Goal: Register for event/course

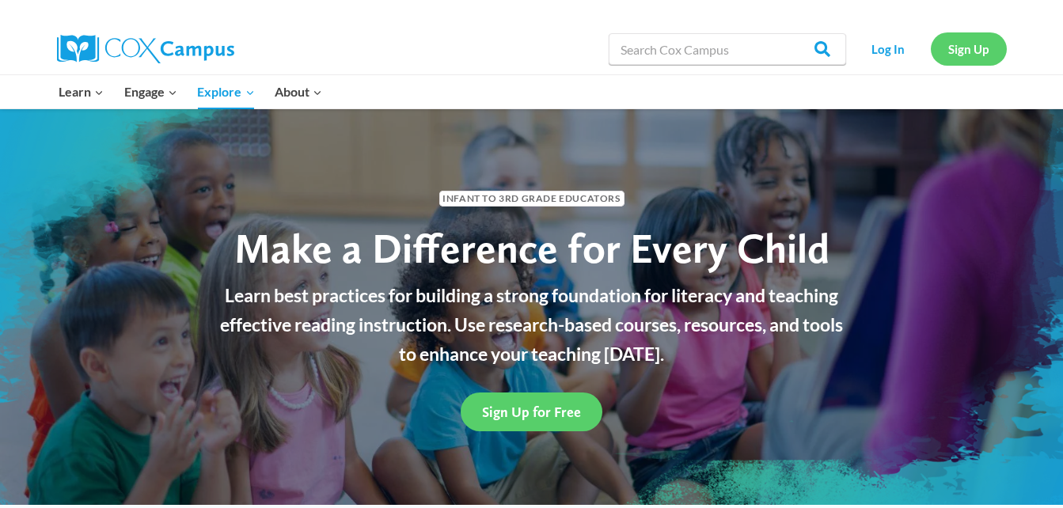
click at [972, 40] on link "Sign Up" at bounding box center [969, 48] width 76 height 32
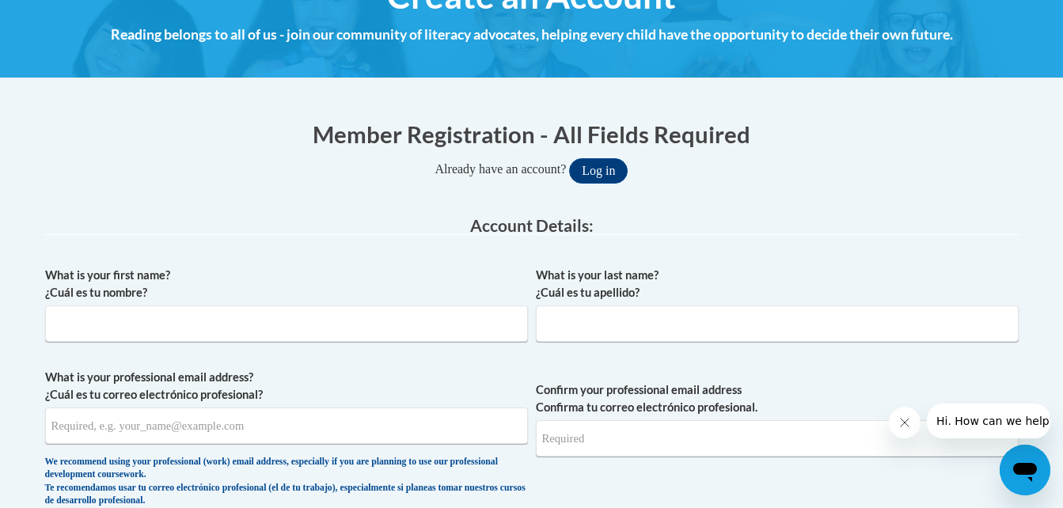
scroll to position [222, 0]
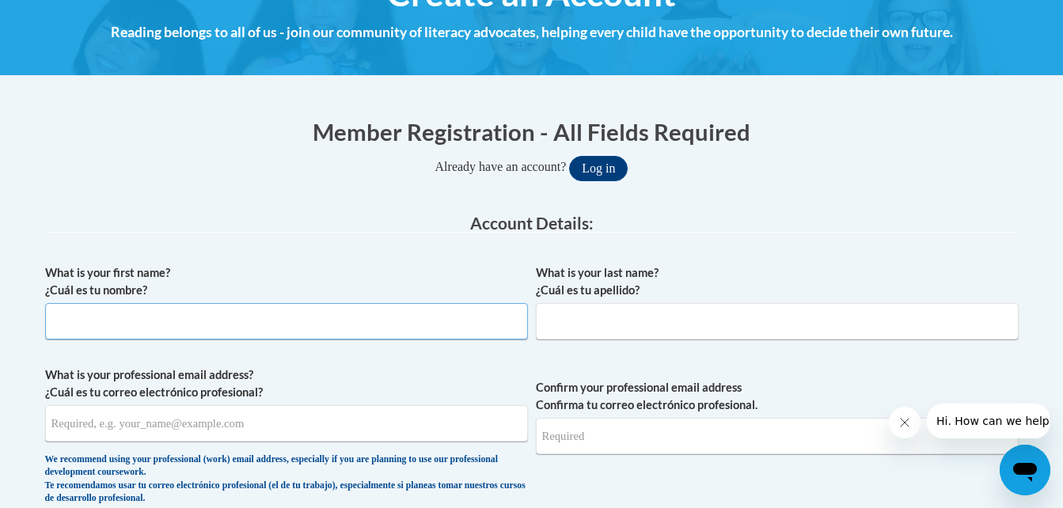
click at [268, 334] on input "What is your first name? ¿Cuál es tu nombre?" at bounding box center [286, 321] width 483 height 36
type input "Sherry"
click at [610, 321] on input "What is your last name? ¿Cuál es tu apellido?" at bounding box center [777, 321] width 483 height 36
type input "Wendt"
click at [340, 431] on input "What is your professional email address? ¿Cuál es tu correo electrónico profesi…" at bounding box center [286, 423] width 483 height 36
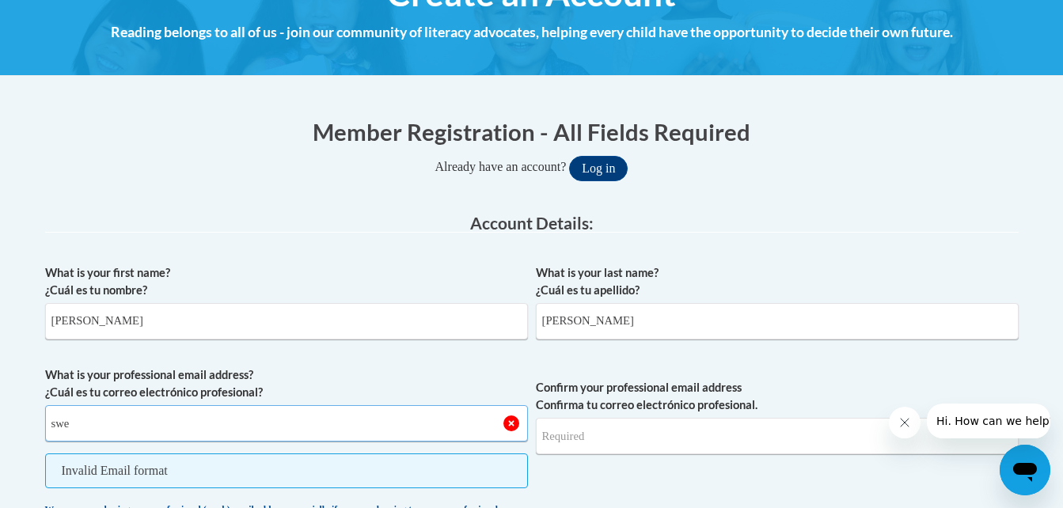
type input "swendt@b-e.k12.mn.us"
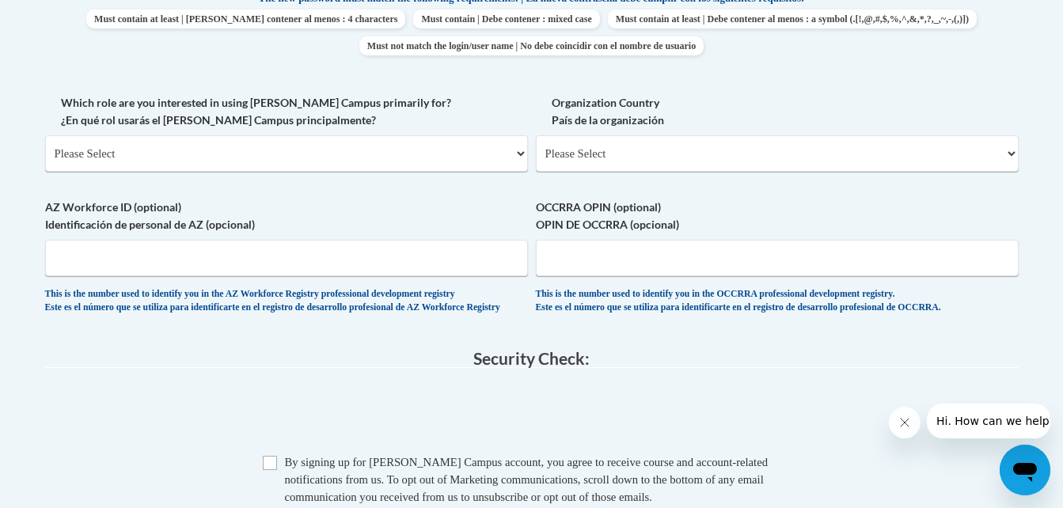
scroll to position [876, 0]
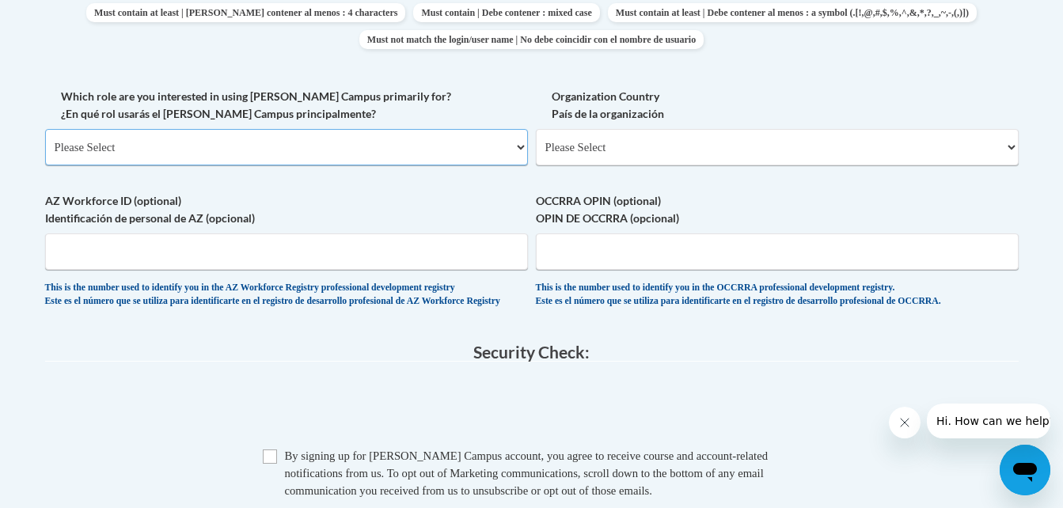
click at [516, 150] on select "Please Select College/University | Colegio/Universidad Community/Nonprofit Part…" at bounding box center [286, 147] width 483 height 36
select select "fbf2d438-af2f-41f8-98f1-81c410e29de3"
click at [45, 129] on select "Please Select College/University | Colegio/Universidad Community/Nonprofit Part…" at bounding box center [286, 147] width 483 height 36
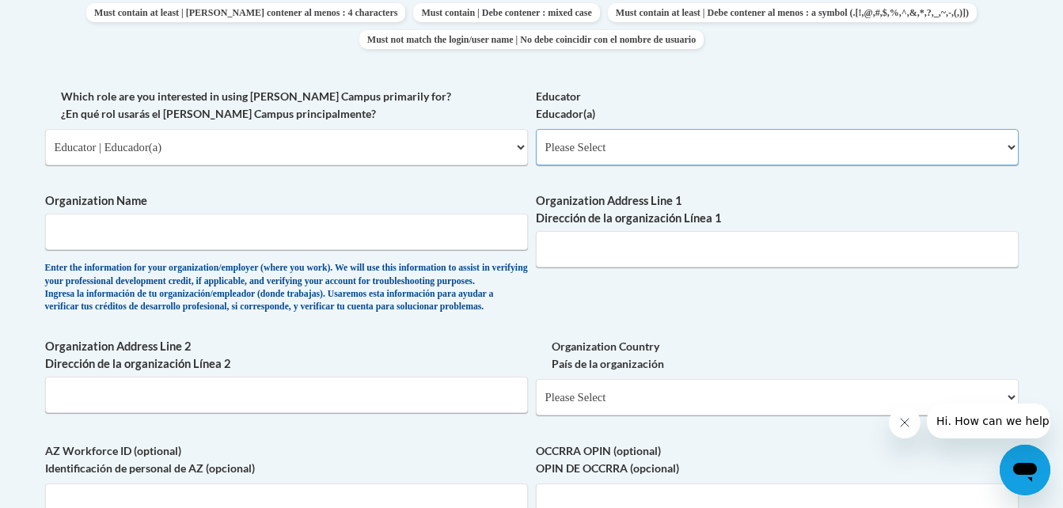
click at [611, 152] on select "Please Select Early Learning/Daycare Teacher/Family Home Care Provider | Maestr…" at bounding box center [777, 147] width 483 height 36
select select "d5fdb05a-b36c-4d60-97fa-9afceda7e903"
click at [536, 129] on select "Please Select Early Learning/Daycare Teacher/Family Home Care Provider | Maestr…" at bounding box center [777, 147] width 483 height 36
click at [302, 249] on input "Organization Name" at bounding box center [286, 232] width 483 height 36
type input "Brandon Evansville School"
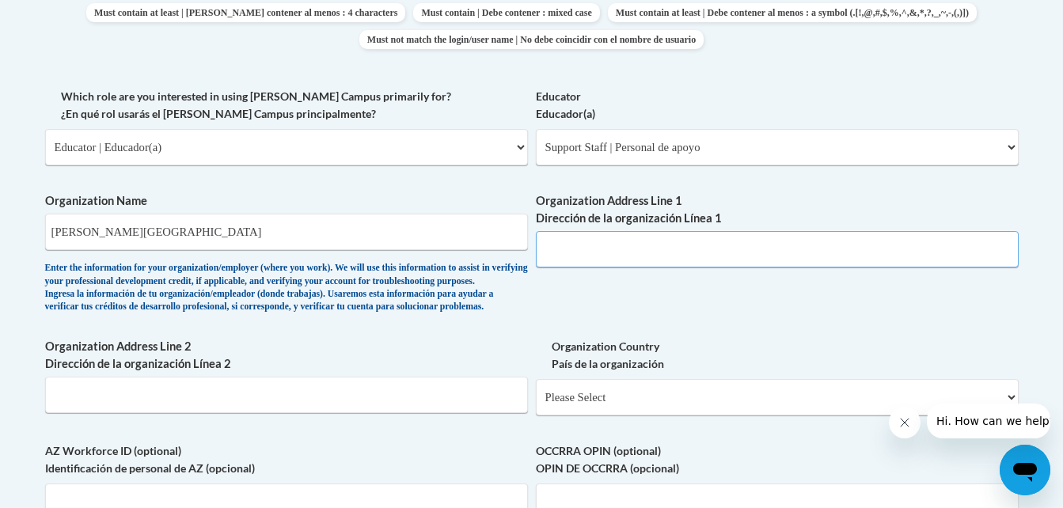
click at [545, 245] on input "Organization Address Line 1 Dirección de la organización Línea 1" at bounding box center [777, 249] width 483 height 36
type input "206 West Third St"
click at [613, 416] on select "Please Select United States | Estados Unidos Outside of the United States | Fue…" at bounding box center [777, 397] width 483 height 36
select select "ad49bcad-a171-4b2e-b99c-48b446064914"
click at [536, 405] on select "Please Select United States | Estados Unidos Outside of the United States | Fue…" at bounding box center [777, 397] width 483 height 36
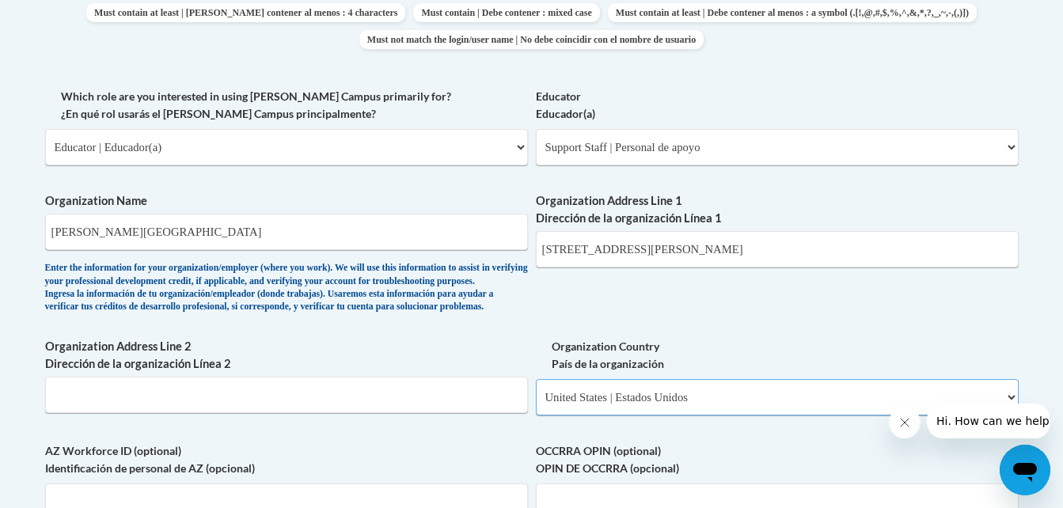
select select
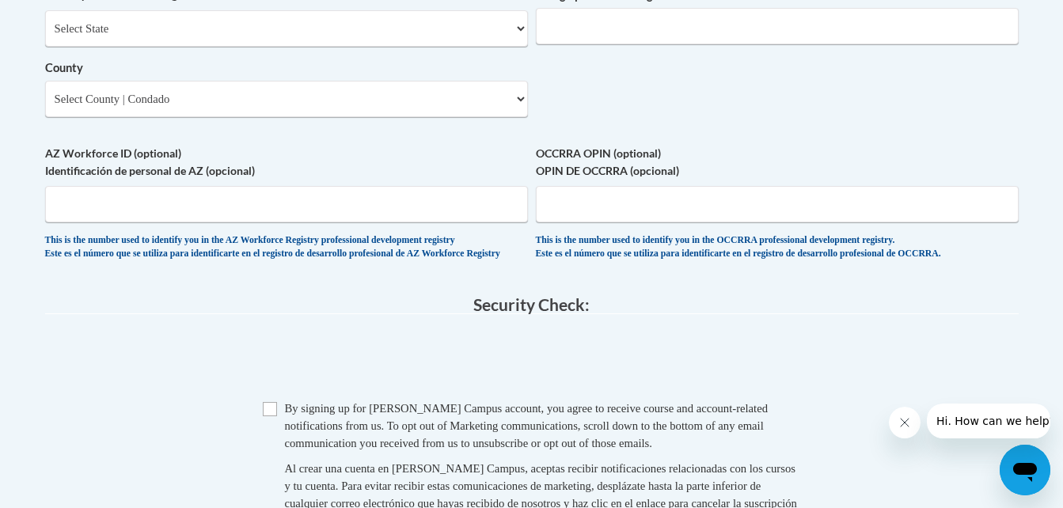
scroll to position [1351, 0]
click at [495, 45] on select "Select State Alabama Alaska Arizona Arkansas California Colorado Connecticut De…" at bounding box center [286, 27] width 483 height 36
select select "Minnesota"
click at [45, 35] on select "Select State Alabama Alaska Arizona Arkansas California Colorado Connecticut De…" at bounding box center [286, 27] width 483 height 36
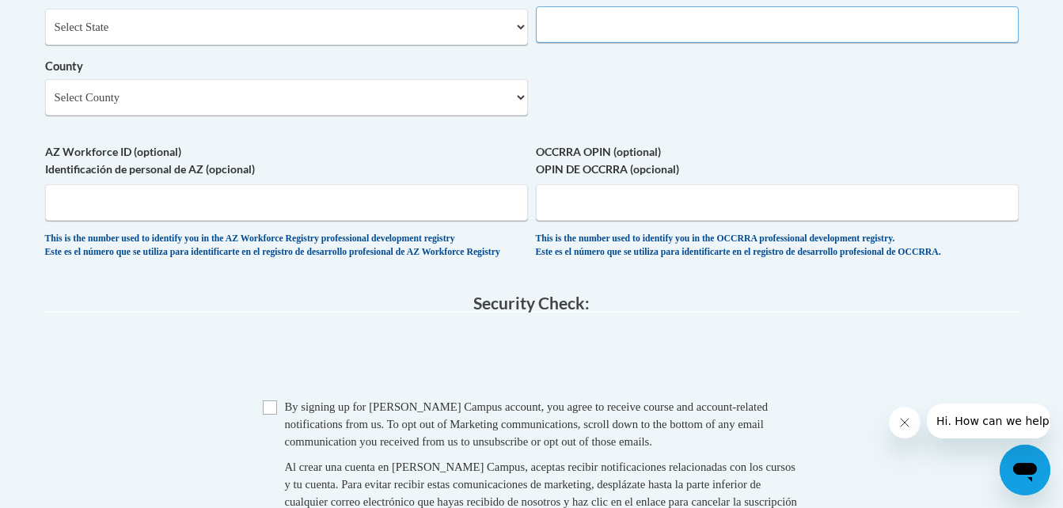
click at [651, 43] on input "Organization ZIP Code Código postal de la organización" at bounding box center [777, 24] width 483 height 36
type input "56315"
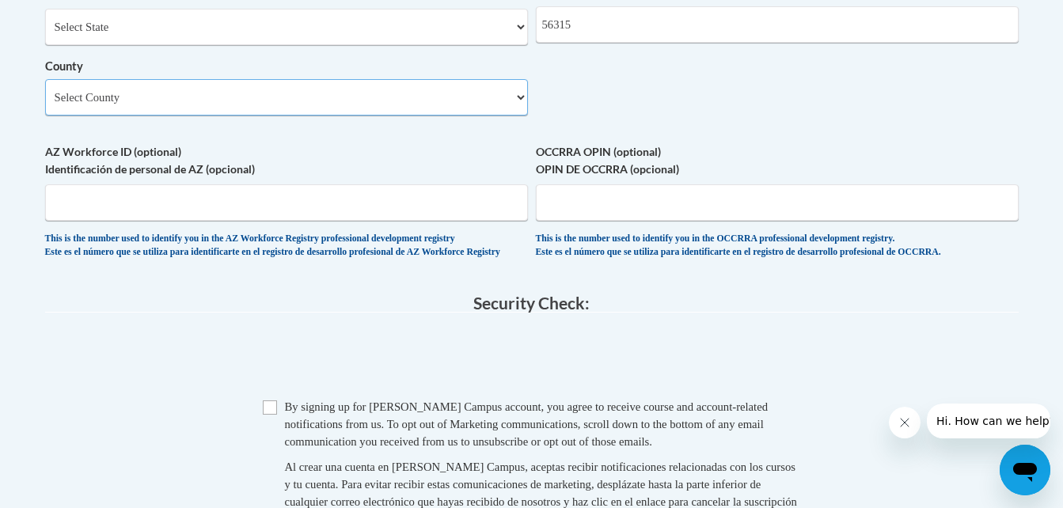
click at [440, 116] on select "Select County Aitkin Anoka Becker Beltrami Benton Big Stone Blue Earth Brown Ca…" at bounding box center [286, 97] width 483 height 36
select select "Douglas"
click at [45, 105] on select "Select County Aitkin Anoka Becker Beltrami Benton Big Stone Blue Earth Brown Ca…" at bounding box center [286, 97] width 483 height 36
click at [271, 415] on input "Checkbox" at bounding box center [270, 408] width 14 height 14
checkbox input "true"
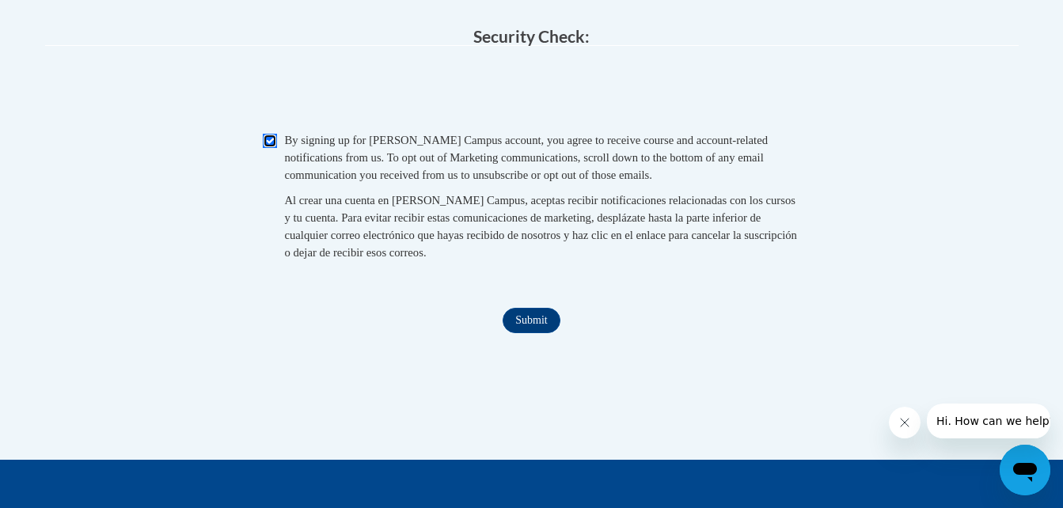
scroll to position [1636, 0]
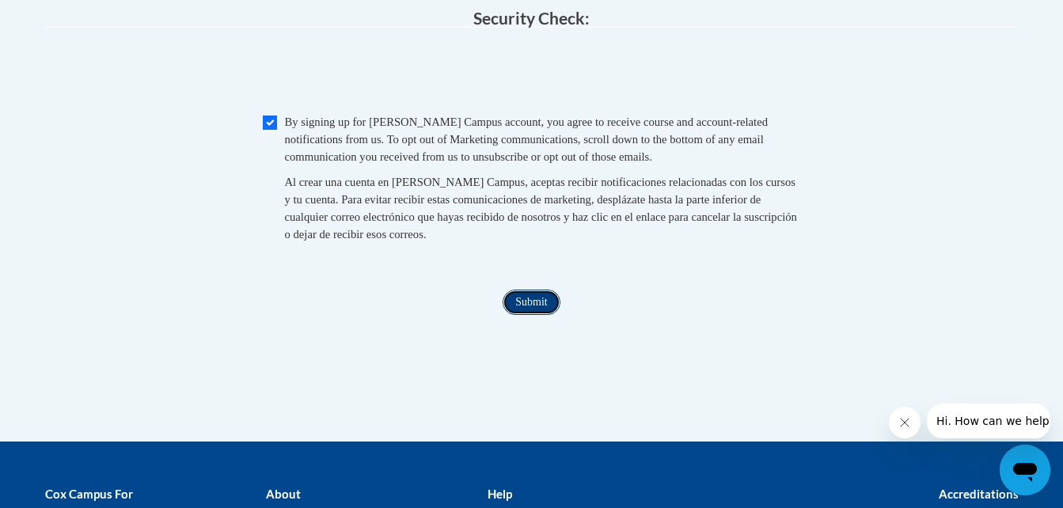
click at [541, 315] on input "Submit" at bounding box center [531, 302] width 57 height 25
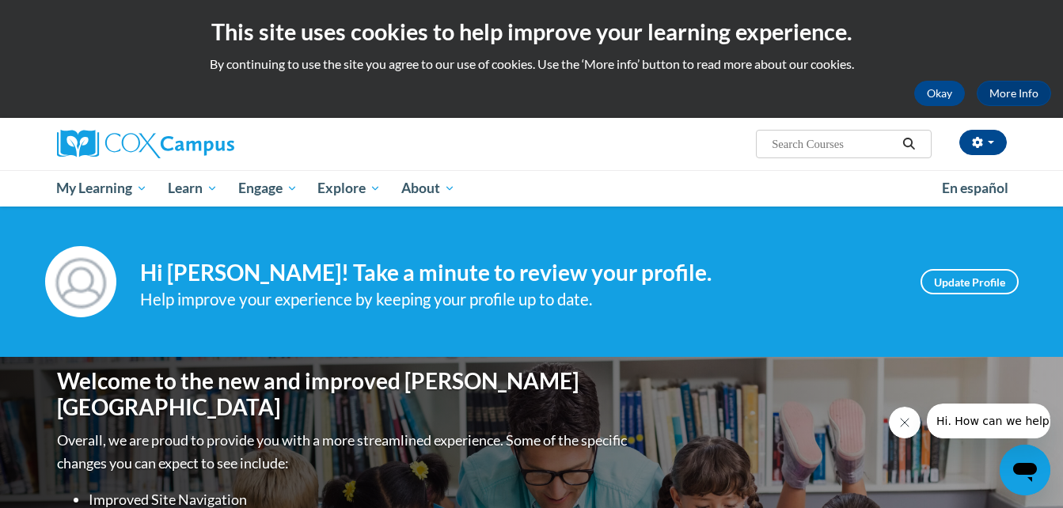
click at [849, 143] on input "Search..." at bounding box center [833, 144] width 127 height 19
type input "emergent literacy"
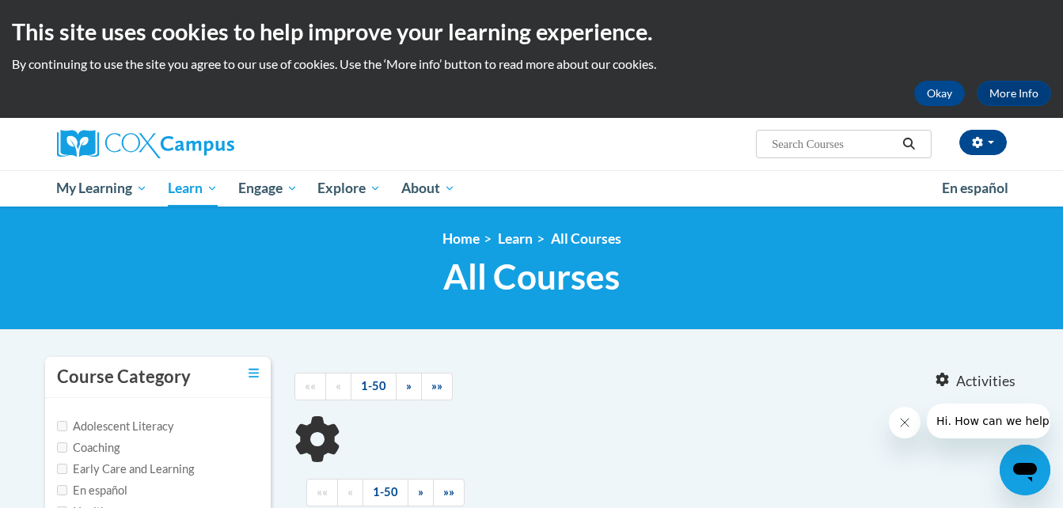
type input "emergent literacy"
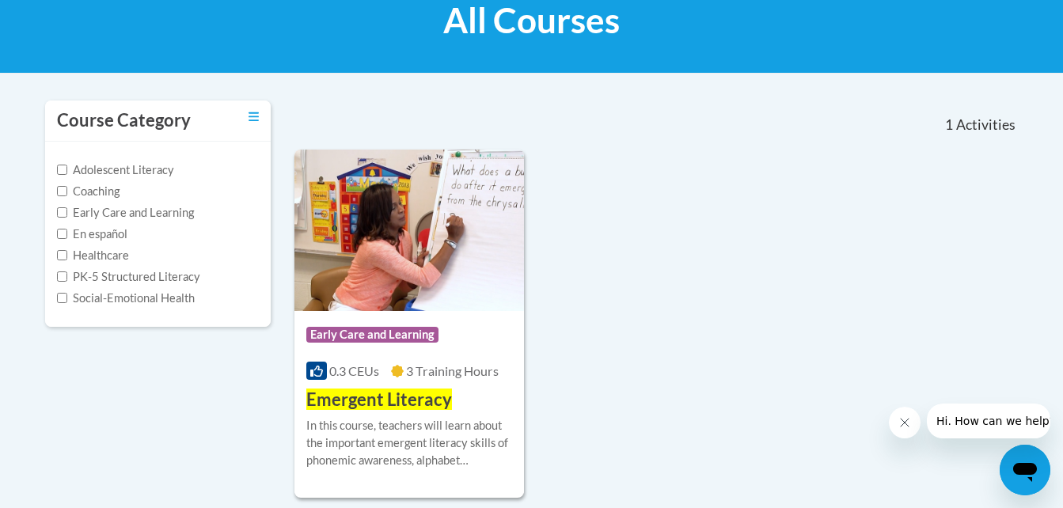
scroll to position [285, 0]
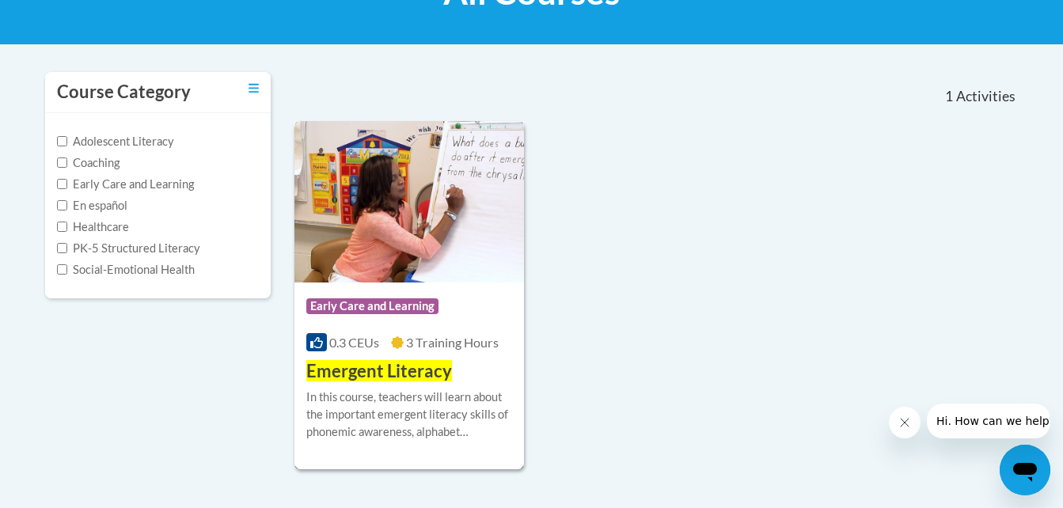
click at [378, 297] on div "Course Category: Early Care and Learning" at bounding box center [409, 309] width 207 height 36
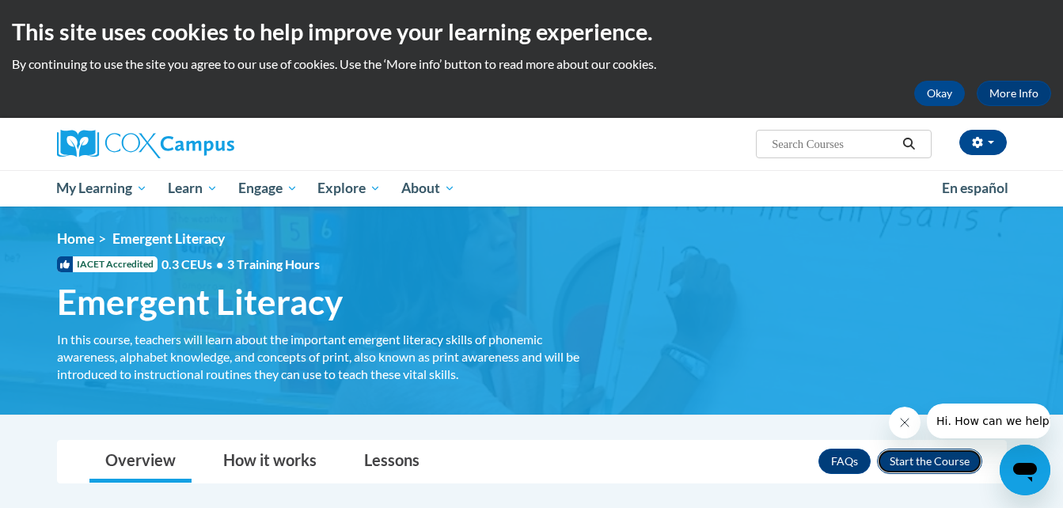
click at [917, 458] on button "Enroll" at bounding box center [929, 461] width 105 height 25
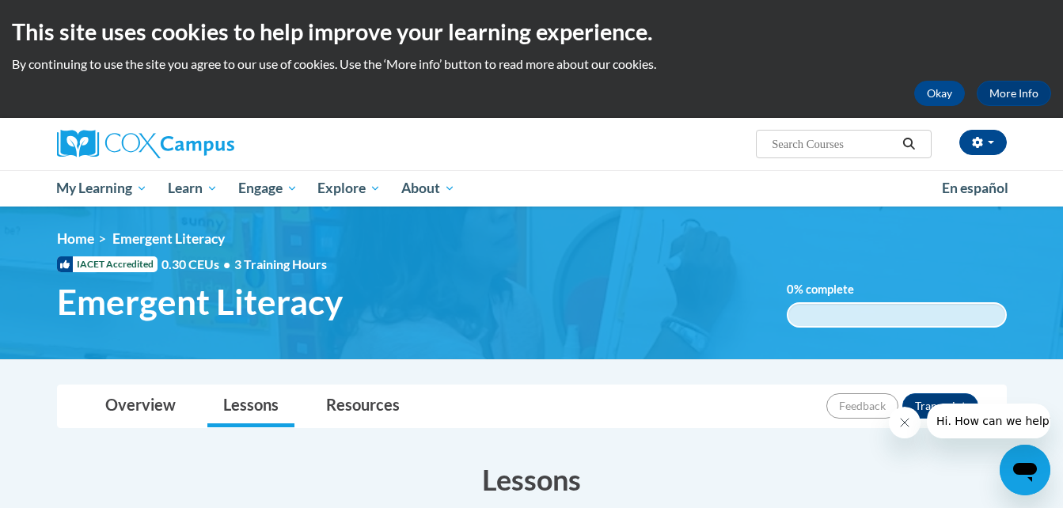
scroll to position [32, 0]
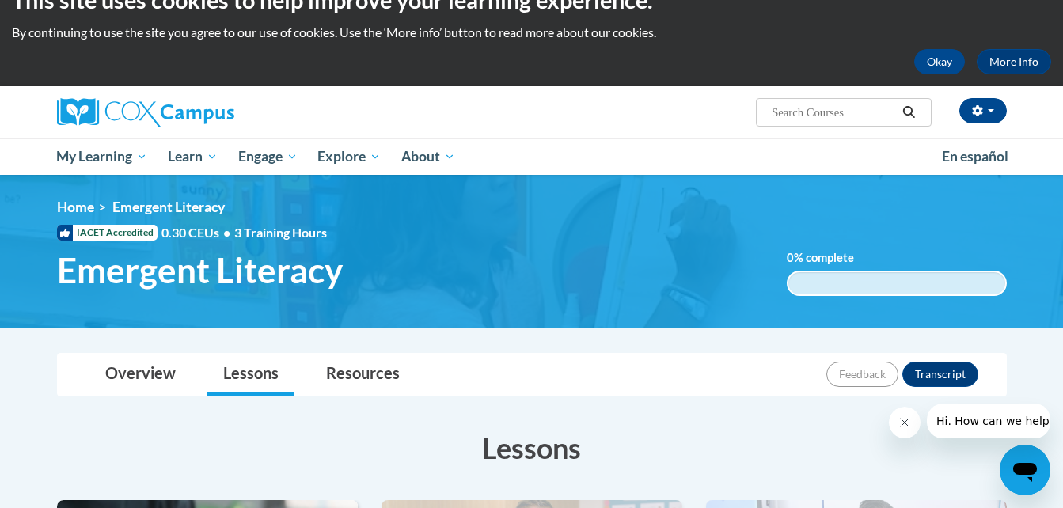
click at [840, 104] on input "Search..." at bounding box center [833, 112] width 127 height 19
type input "The power of language"
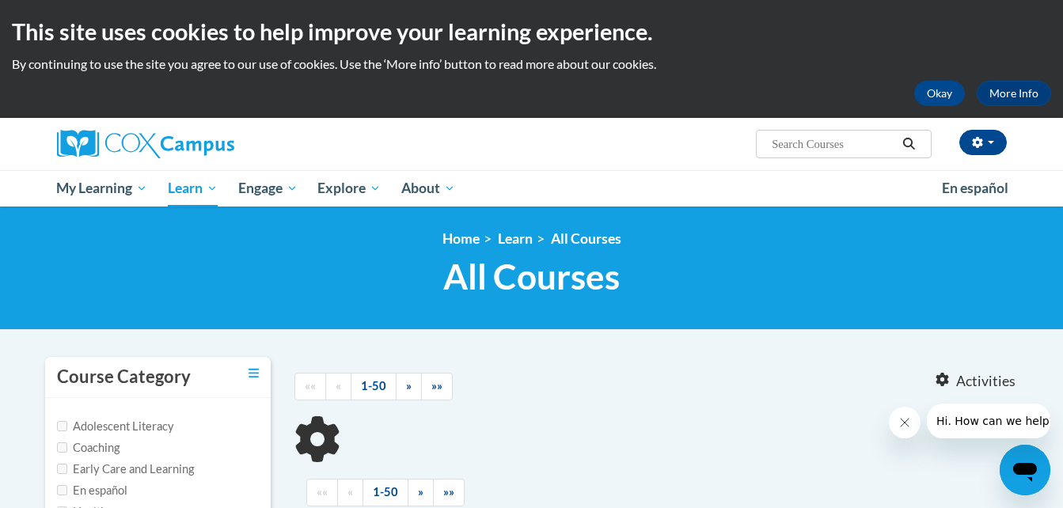
type input "The power of language"
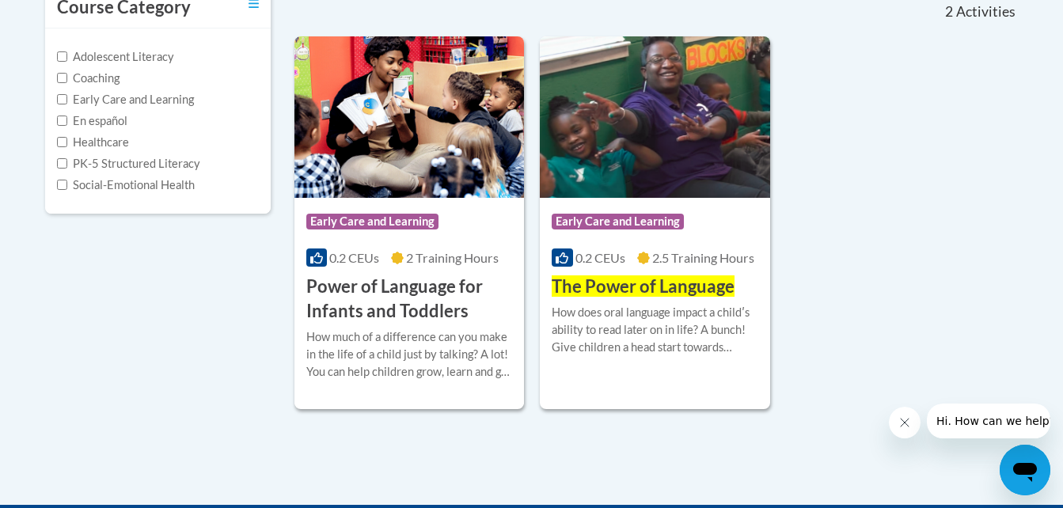
scroll to position [380, 0]
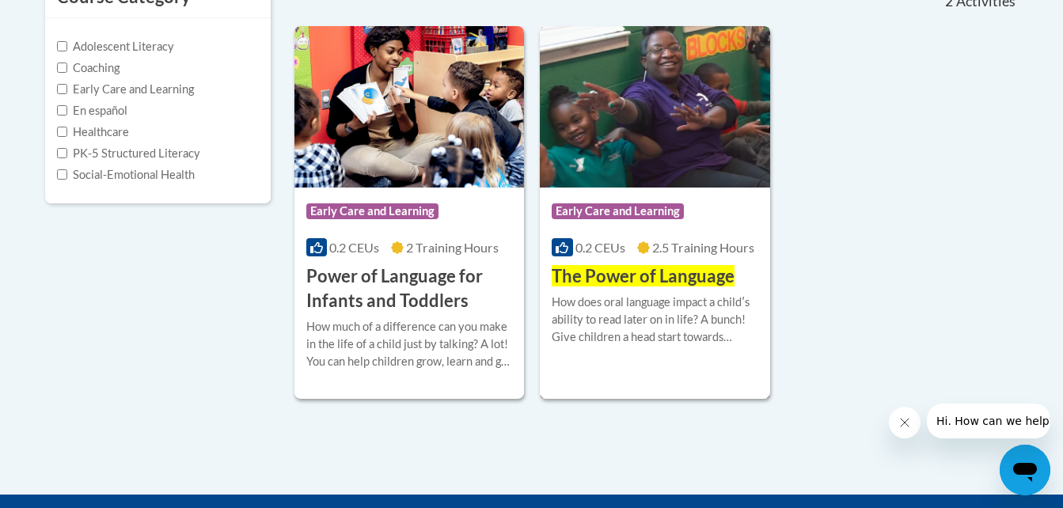
click at [644, 211] on span "Early Care and Learning" at bounding box center [618, 211] width 132 height 16
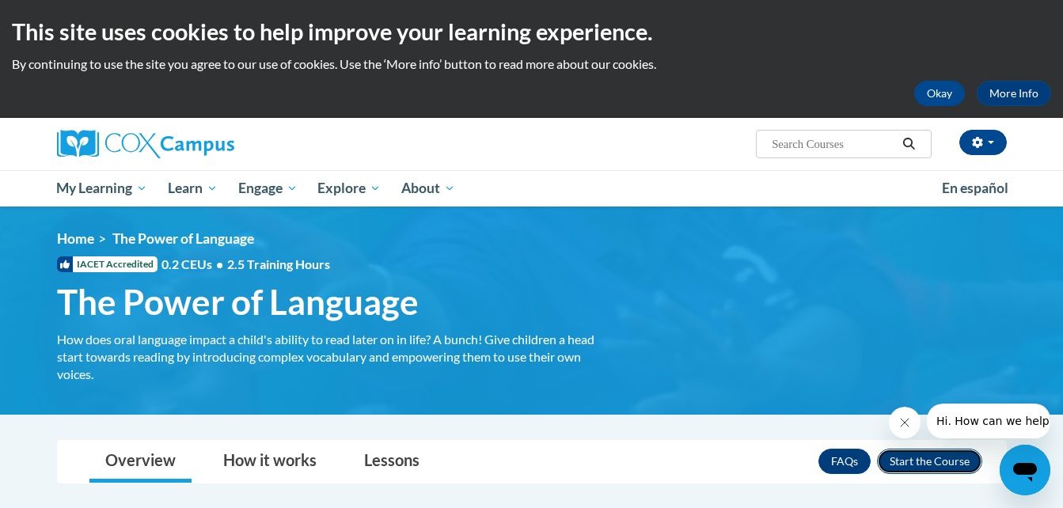
click at [926, 455] on button "Enroll" at bounding box center [929, 461] width 105 height 25
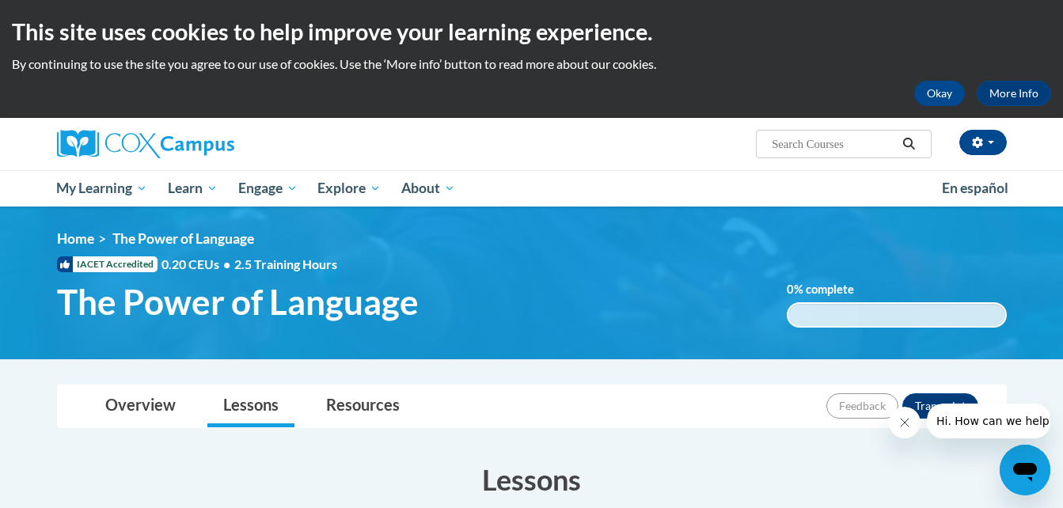
click at [840, 138] on input "Search..." at bounding box center [833, 144] width 127 height 19
type input "Building word knowledge"
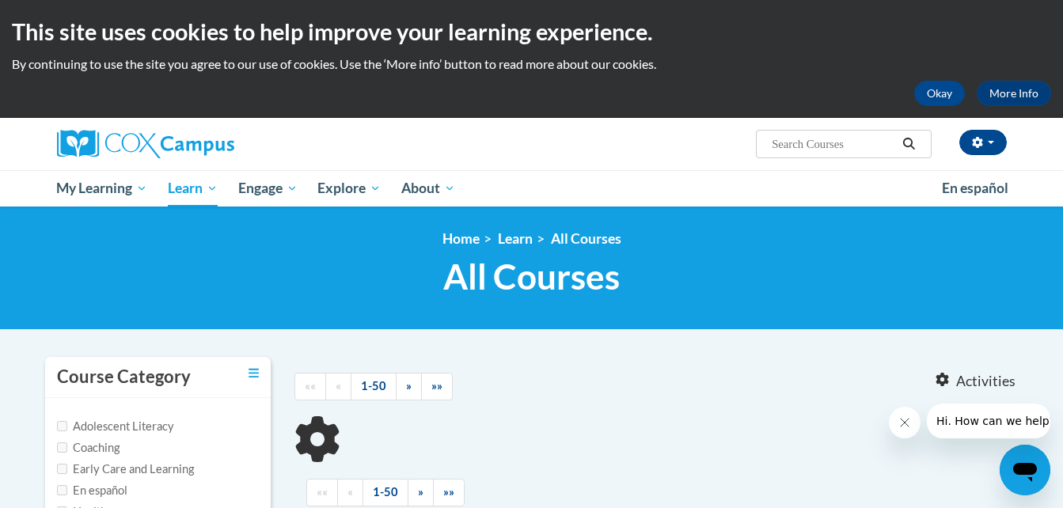
type input "Building word knowledge"
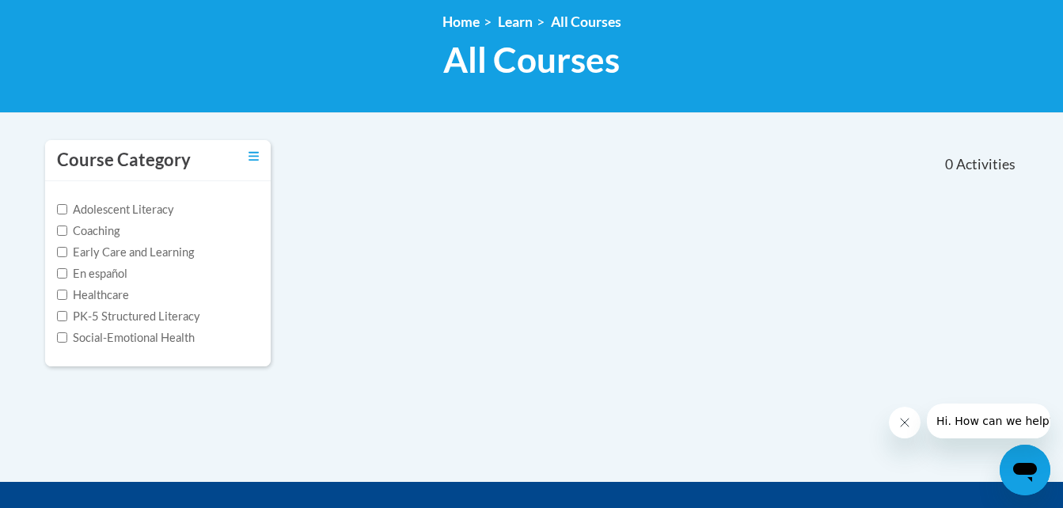
scroll to position [222, 0]
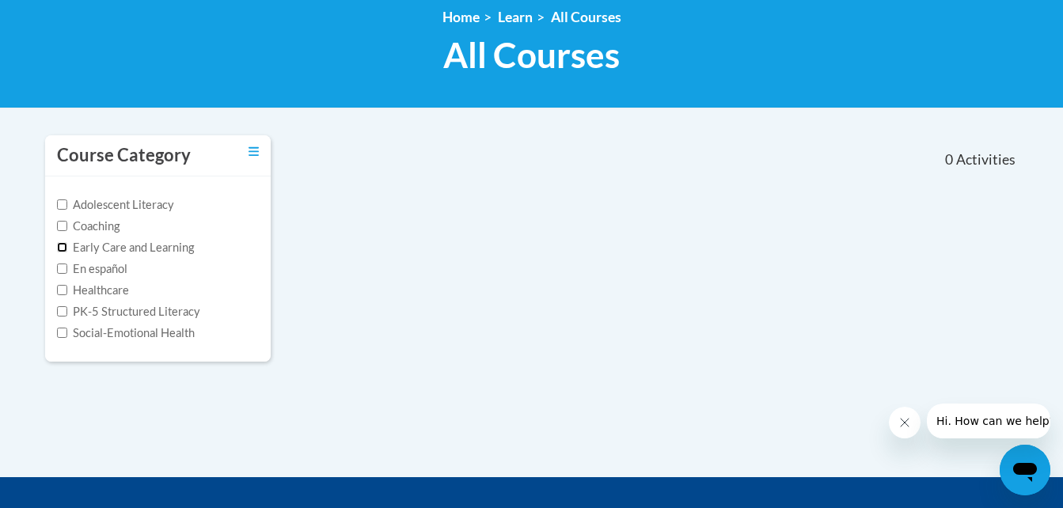
click at [60, 242] on input "Early Care and Learning" at bounding box center [62, 247] width 10 height 10
checkbox input "true"
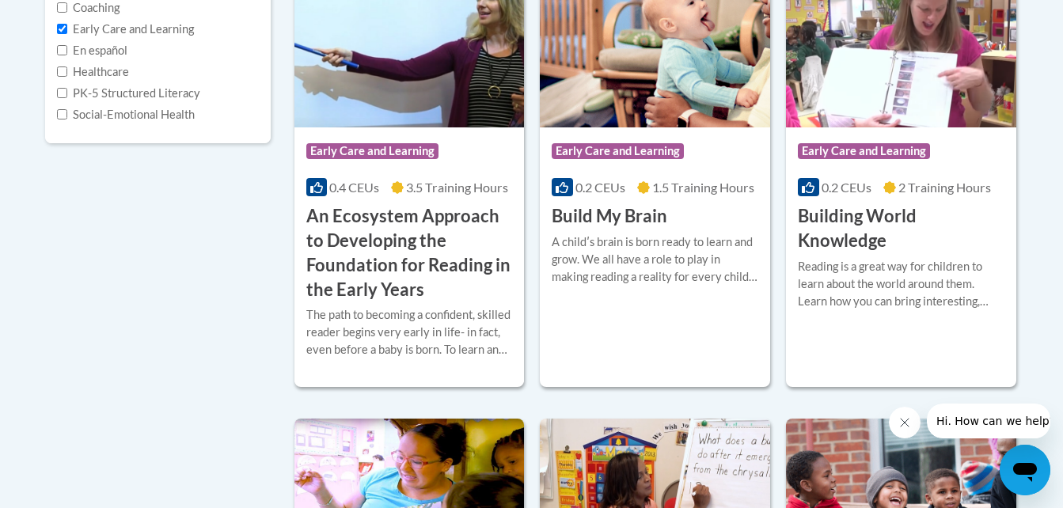
scroll to position [443, 0]
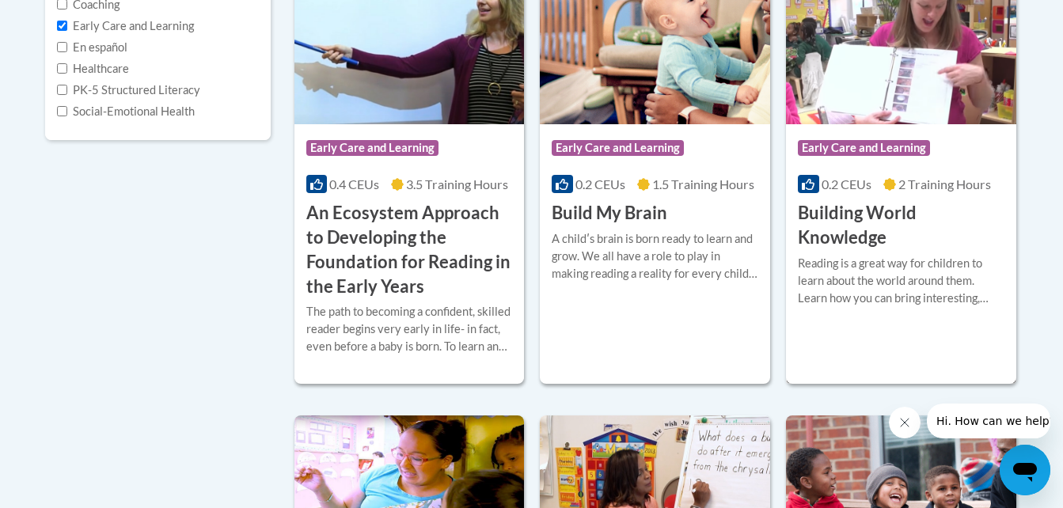
click at [858, 157] on span "Early Care and Learning" at bounding box center [866, 150] width 136 height 20
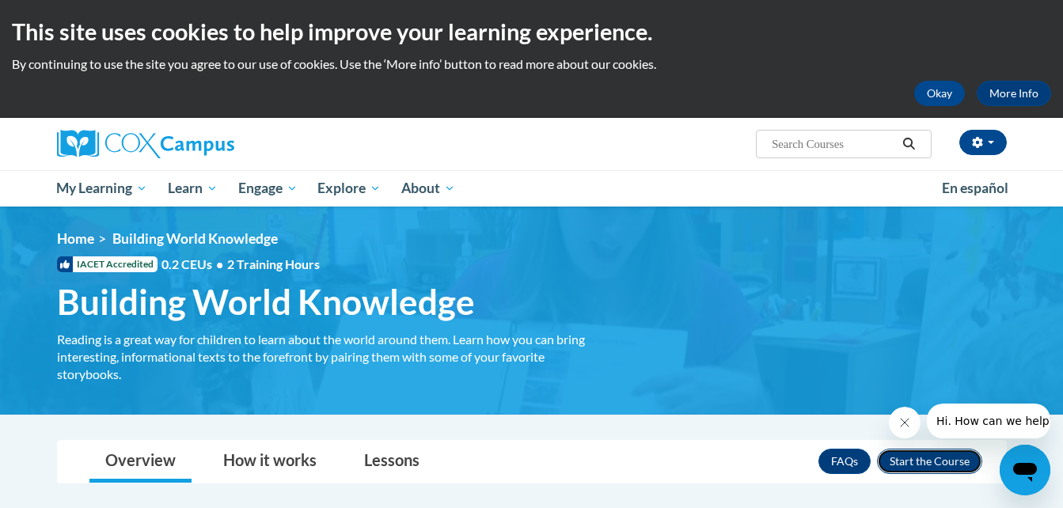
click at [944, 458] on button "Enroll" at bounding box center [929, 461] width 105 height 25
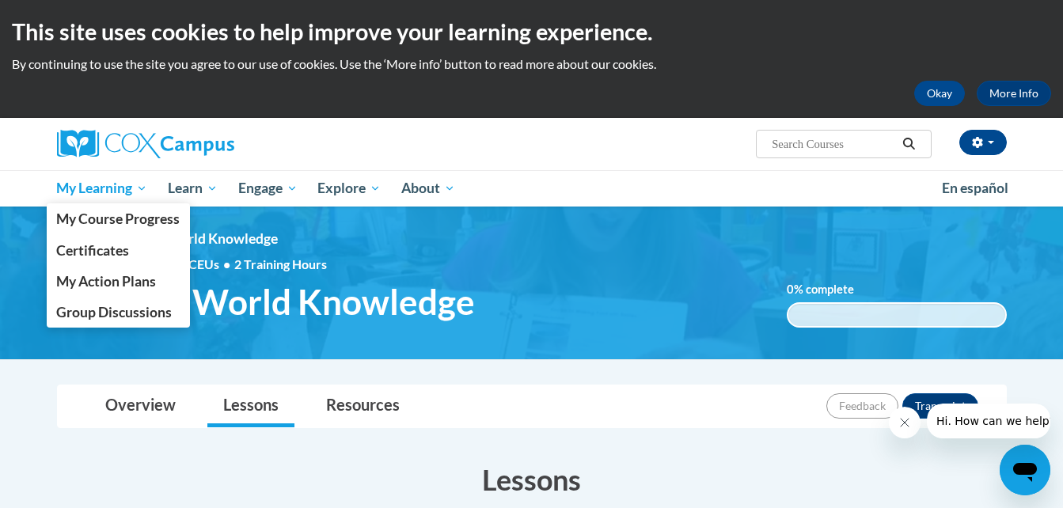
click at [147, 188] on span "My Learning" at bounding box center [101, 188] width 91 height 19
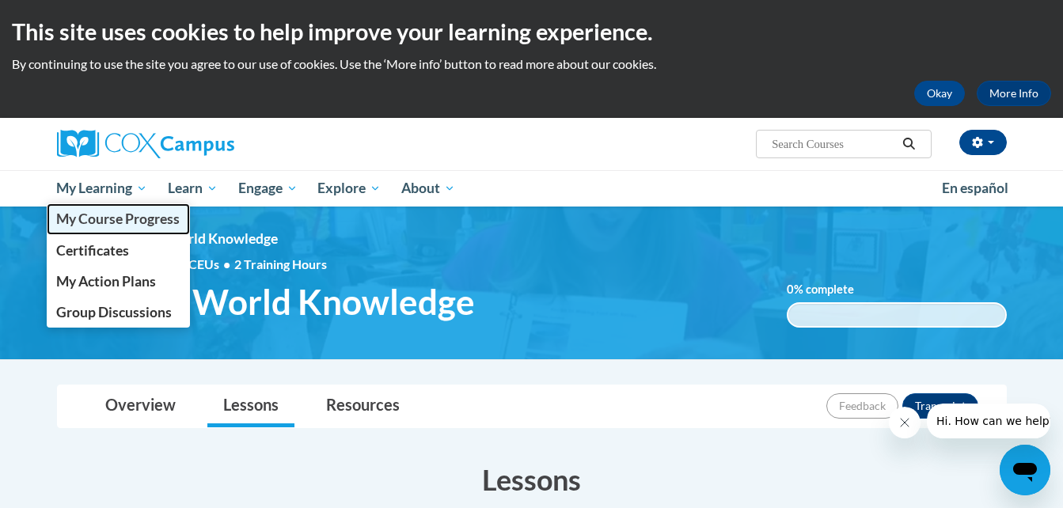
click at [134, 218] on span "My Course Progress" at bounding box center [117, 219] width 123 height 17
